Goal: Transaction & Acquisition: Obtain resource

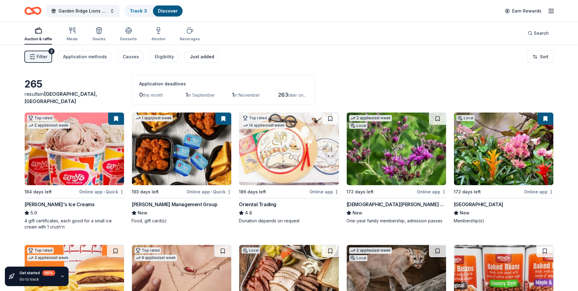
click at [202, 59] on div "Just added" at bounding box center [202, 56] width 24 height 7
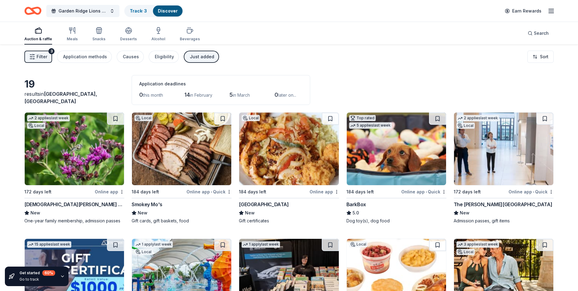
click at [84, 160] on img at bounding box center [74, 148] width 99 height 73
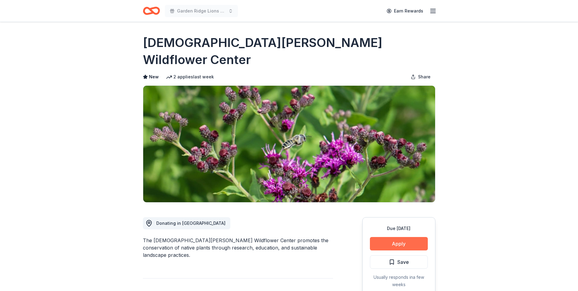
click at [388, 237] on button "Apply" at bounding box center [399, 243] width 58 height 13
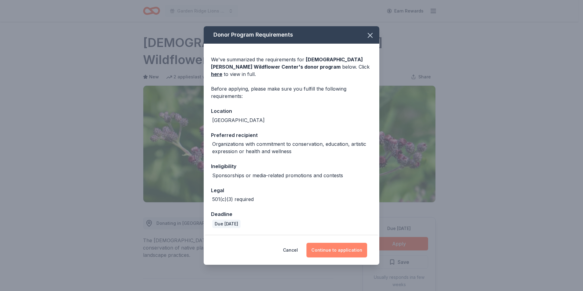
click at [352, 245] on button "Continue to application" at bounding box center [336, 250] width 61 height 15
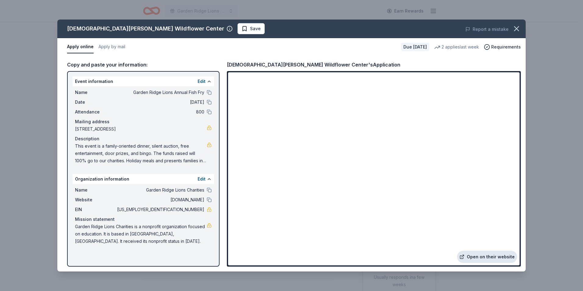
click at [484, 253] on link "Open on their website" at bounding box center [487, 257] width 60 height 12
click at [515, 27] on icon "button" at bounding box center [516, 29] width 4 height 4
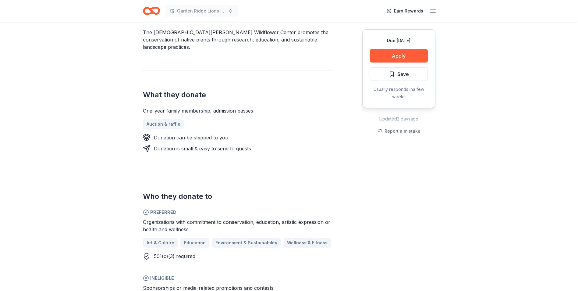
scroll to position [213, 0]
